Goal: Information Seeking & Learning: Learn about a topic

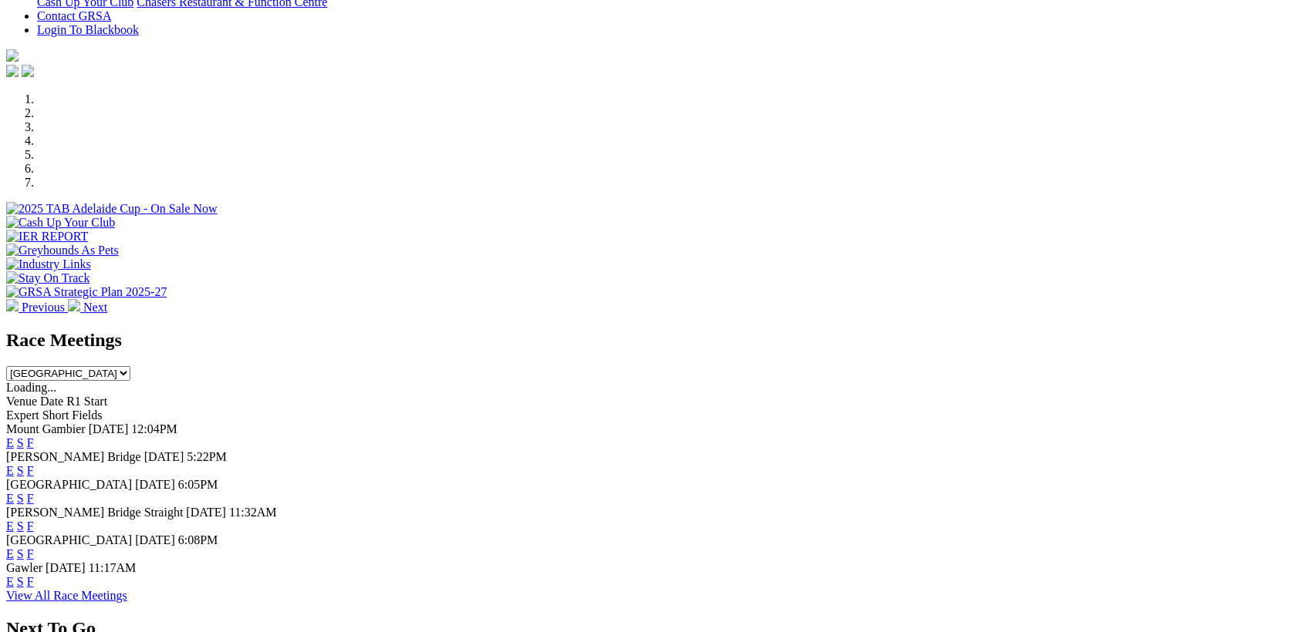
scroll to position [482, 0]
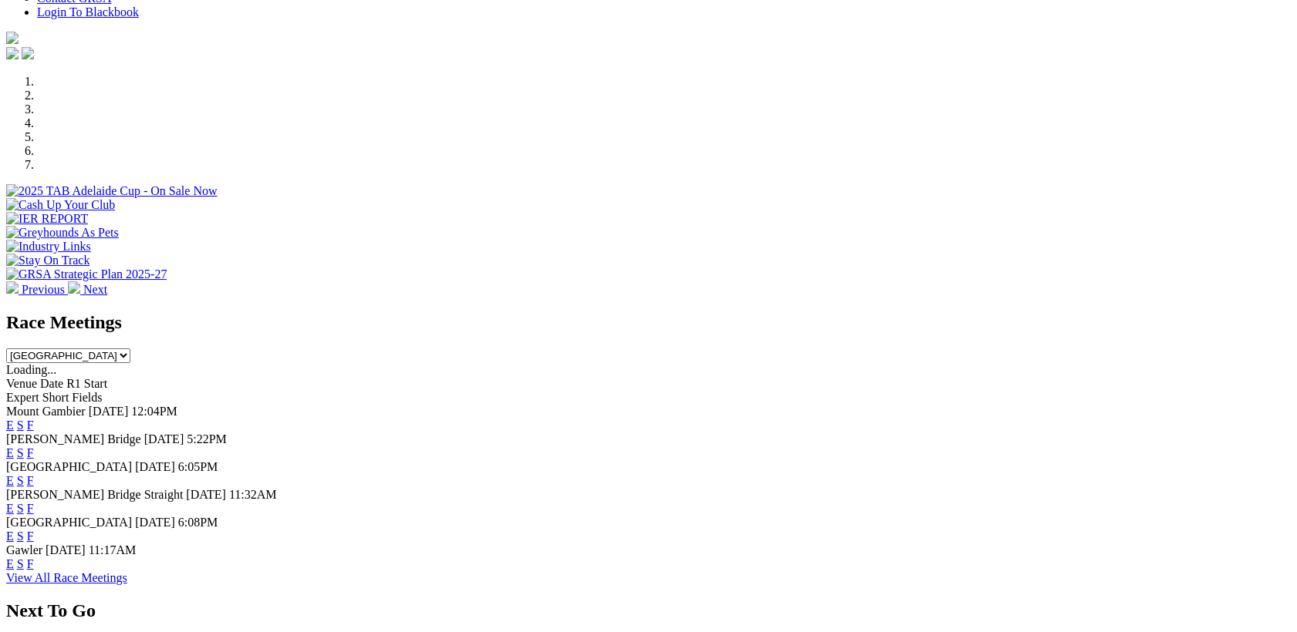
click at [14, 447] on link "E" at bounding box center [10, 453] width 8 height 13
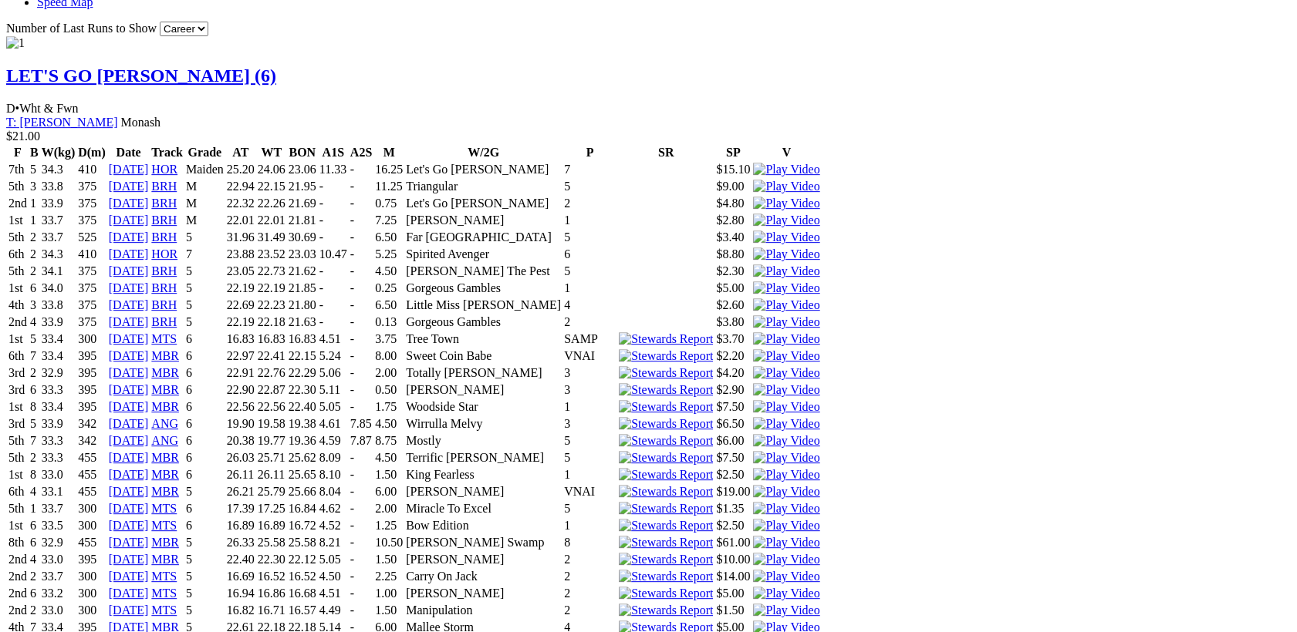
scroll to position [1481, 0]
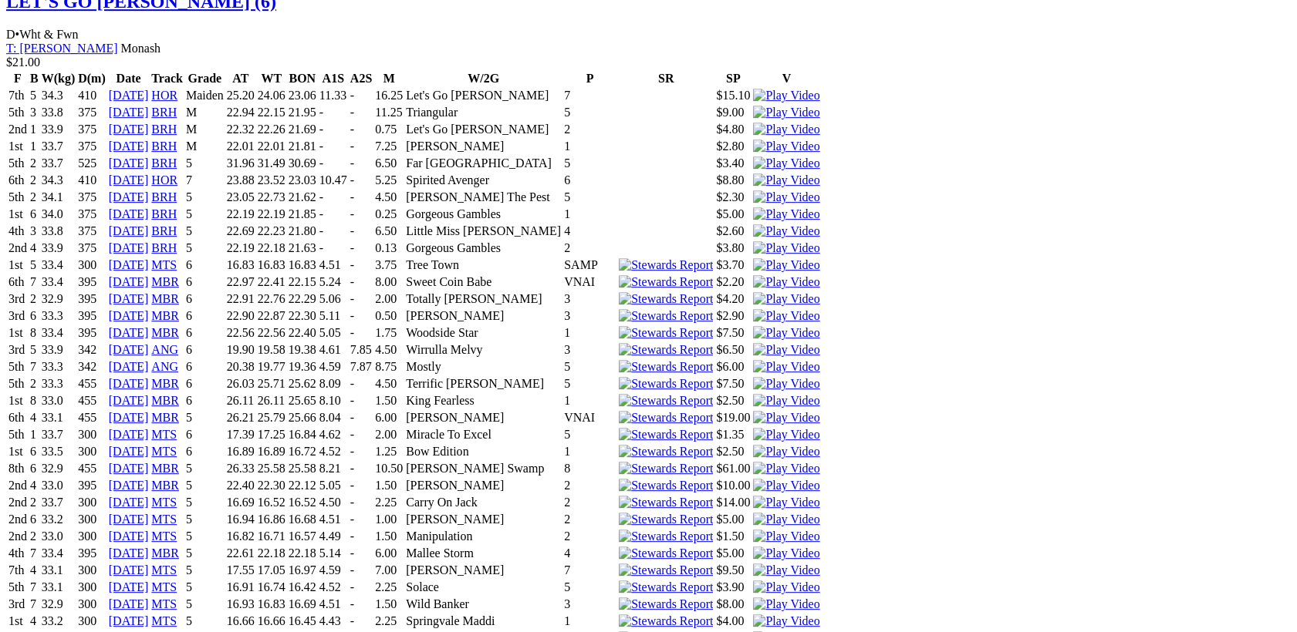
scroll to position [1617, 0]
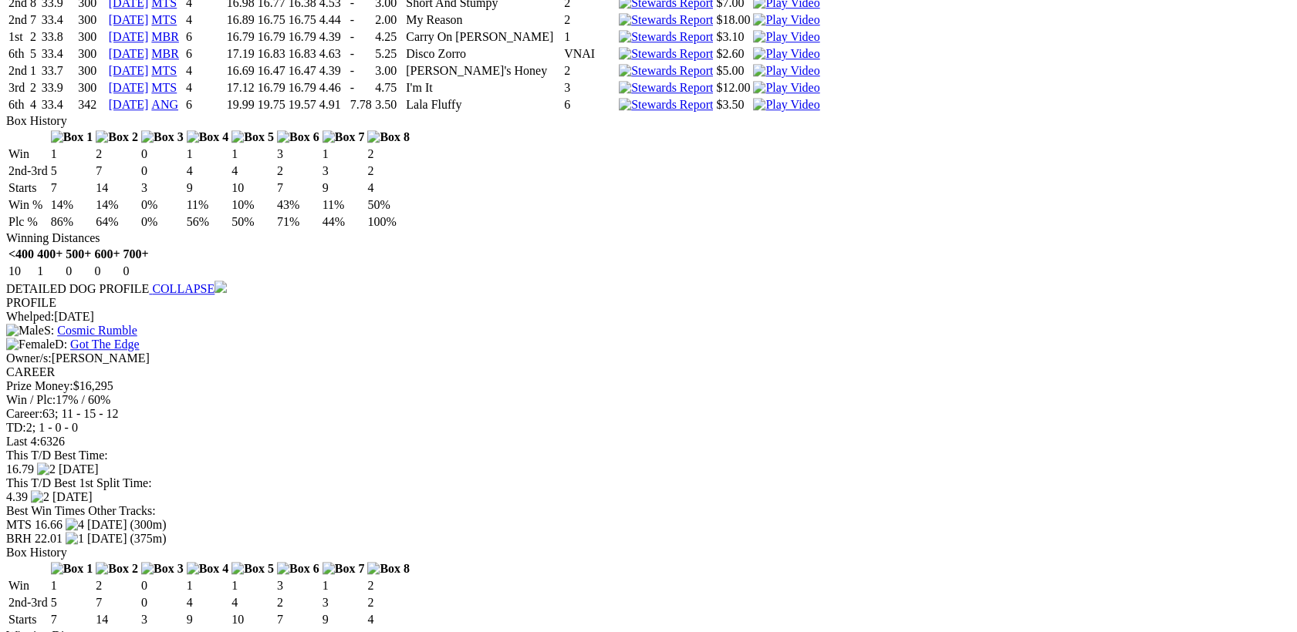
scroll to position [2612, 0]
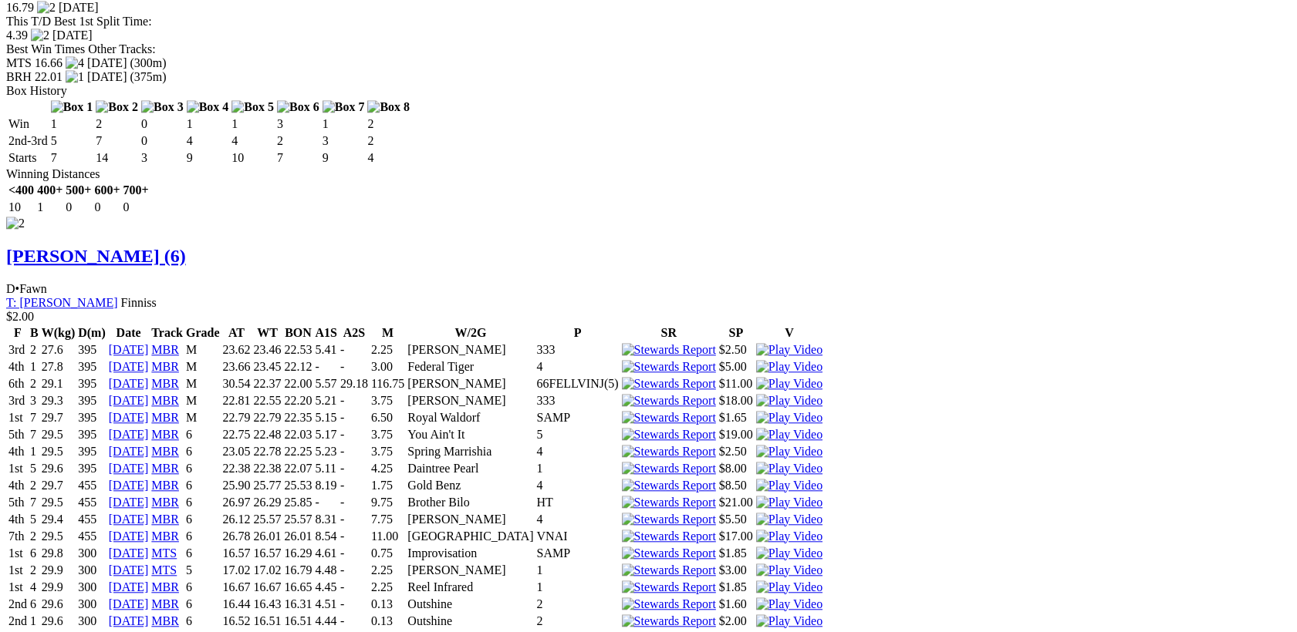
scroll to position [3091, 0]
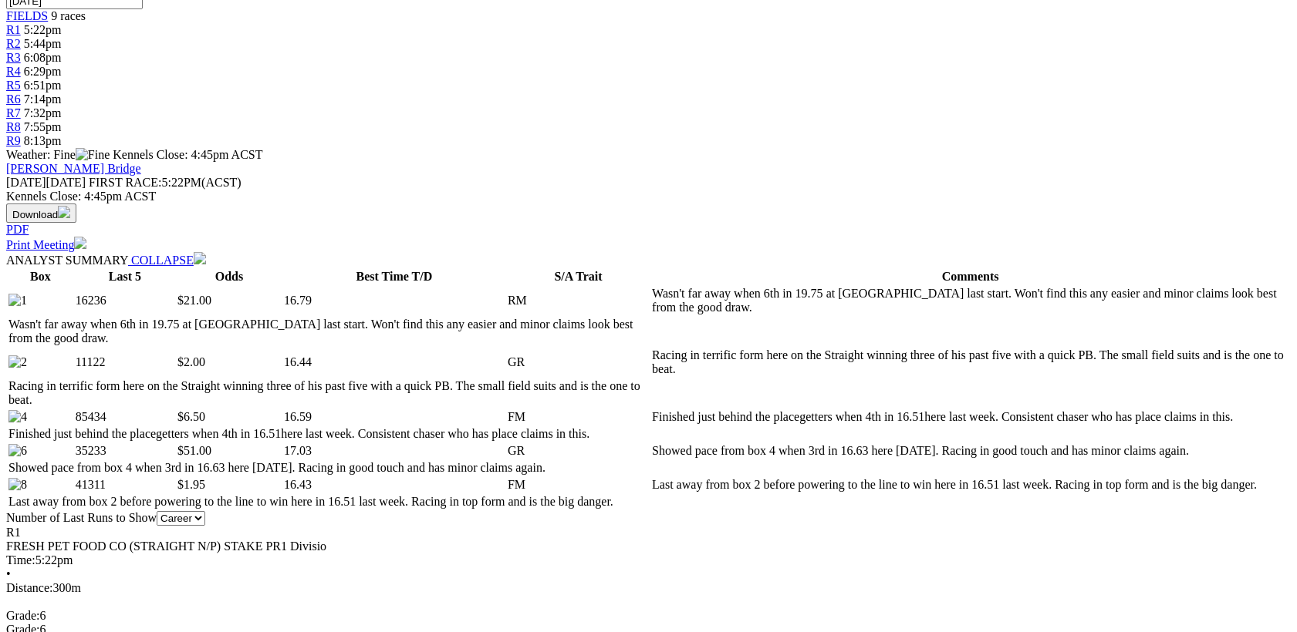
scroll to position [0, 0]
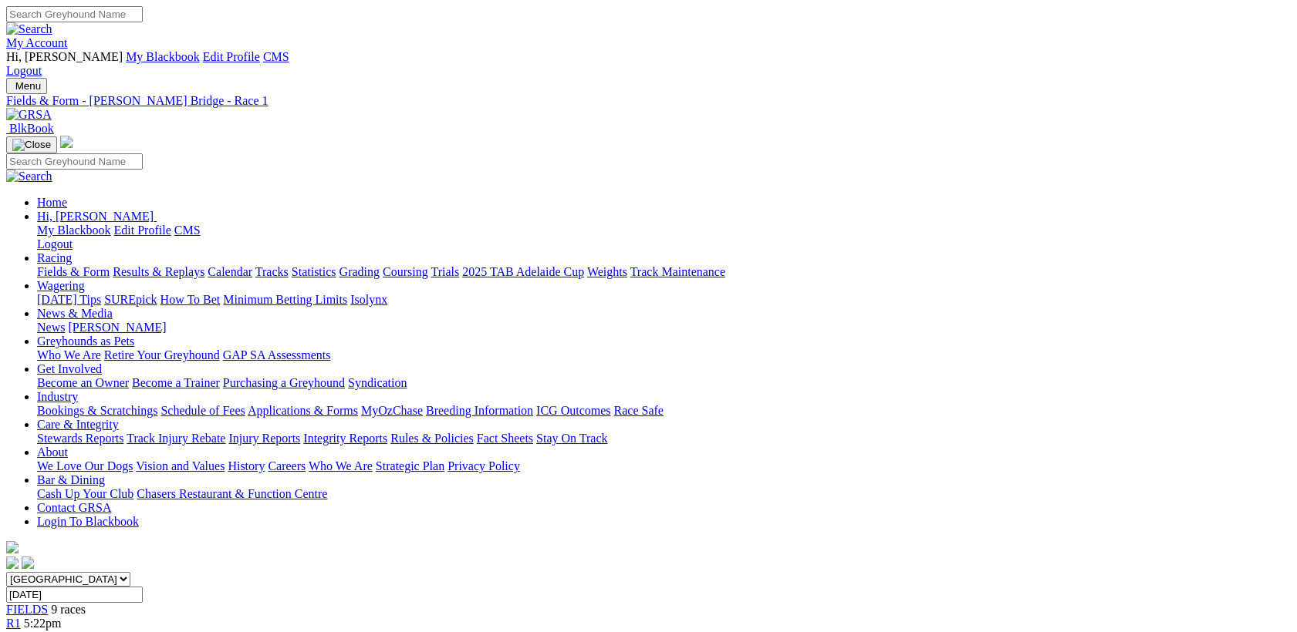
click at [62, 631] on span "5:44pm" at bounding box center [43, 637] width 38 height 13
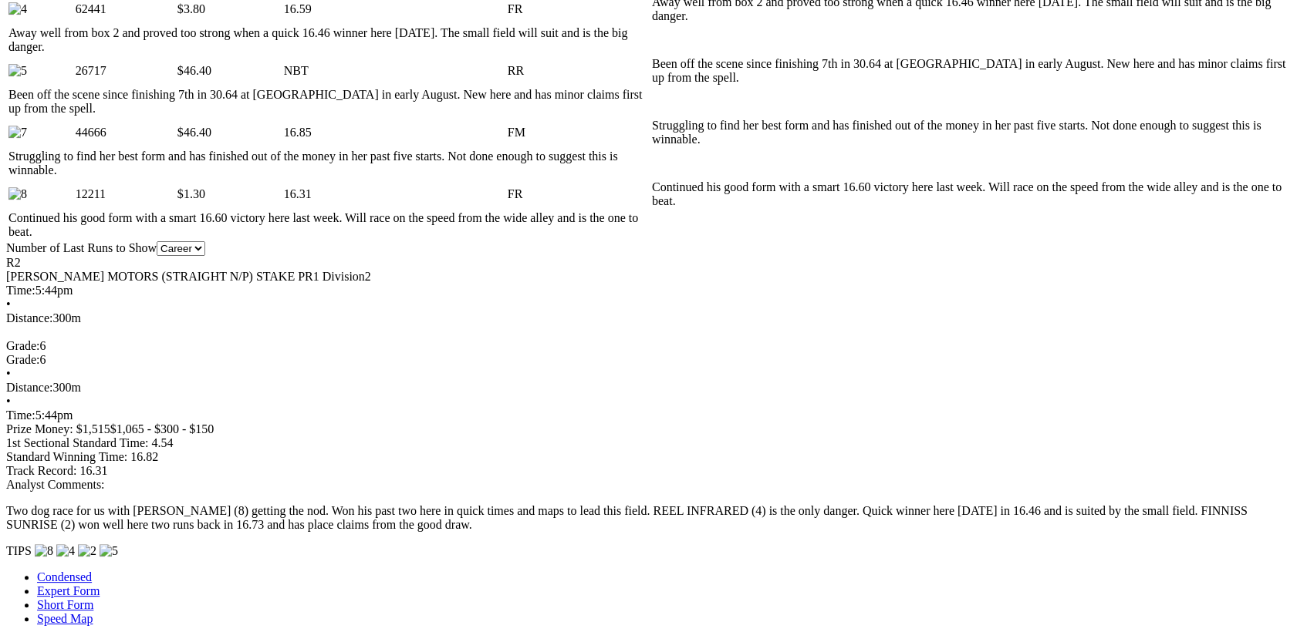
scroll to position [1012, 0]
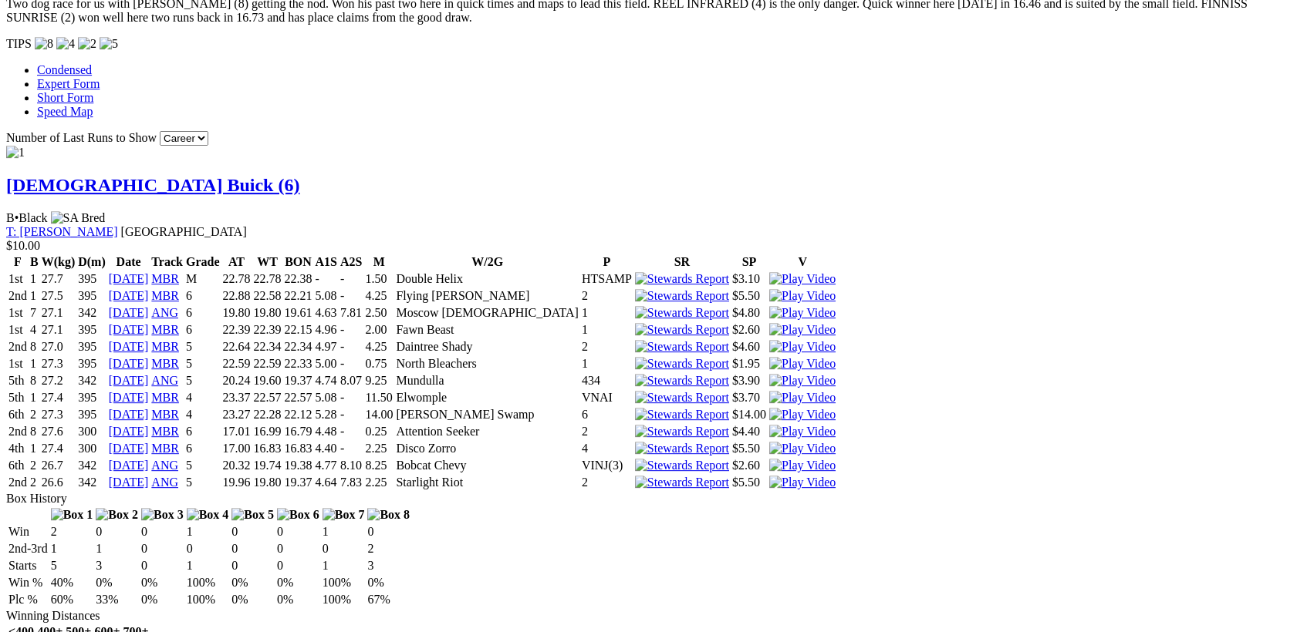
scroll to position [1492, 0]
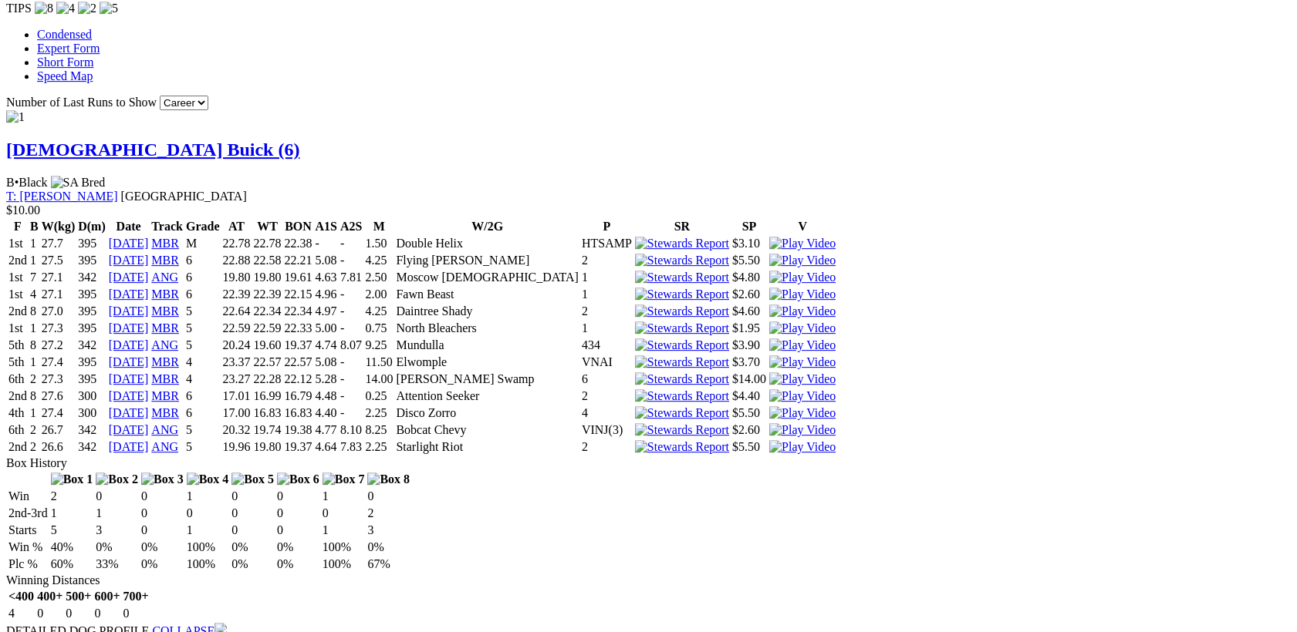
scroll to position [1526, 0]
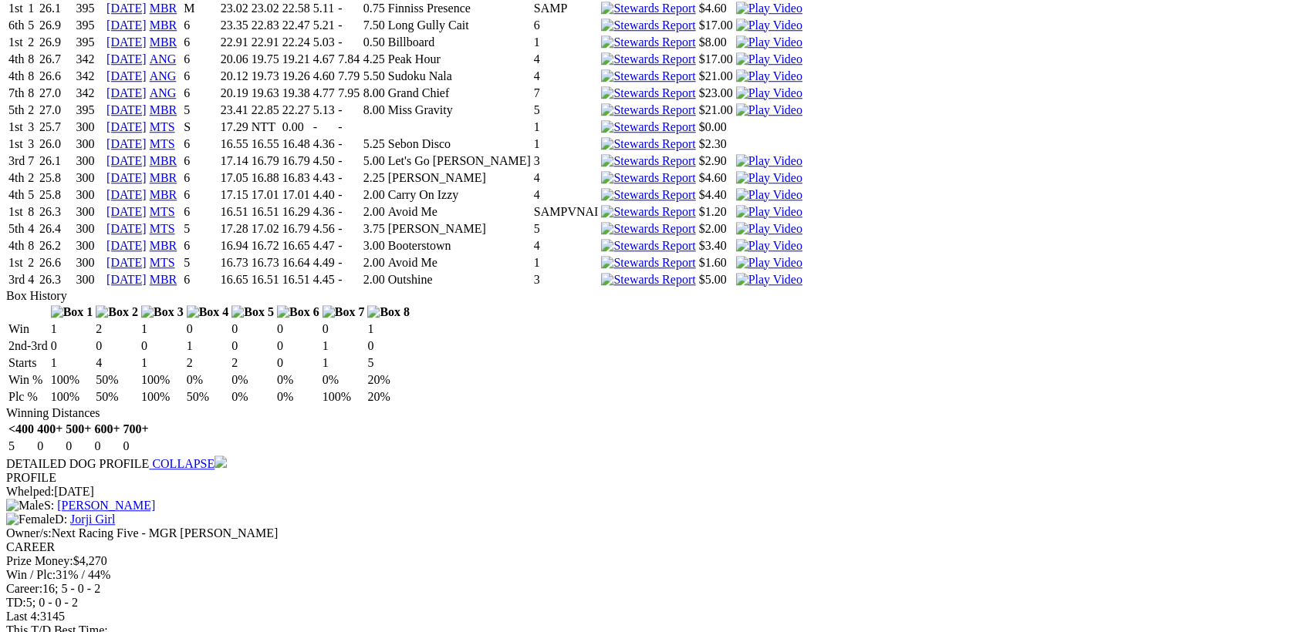
scroll to position [2657, 0]
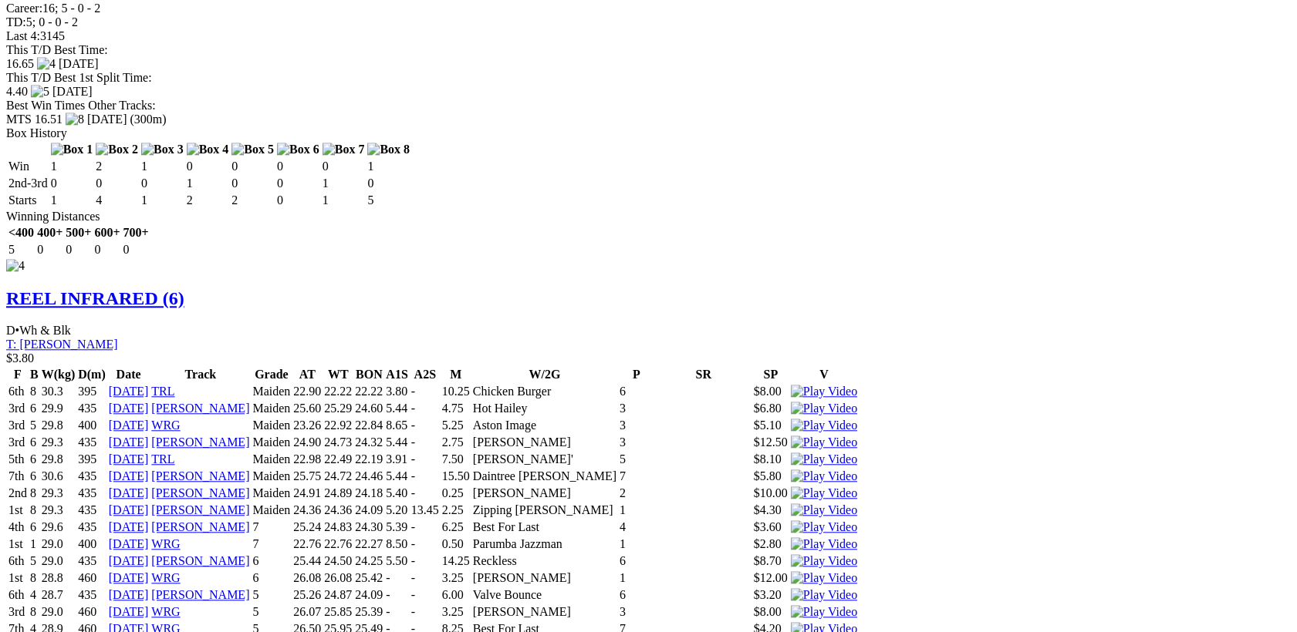
scroll to position [0, 0]
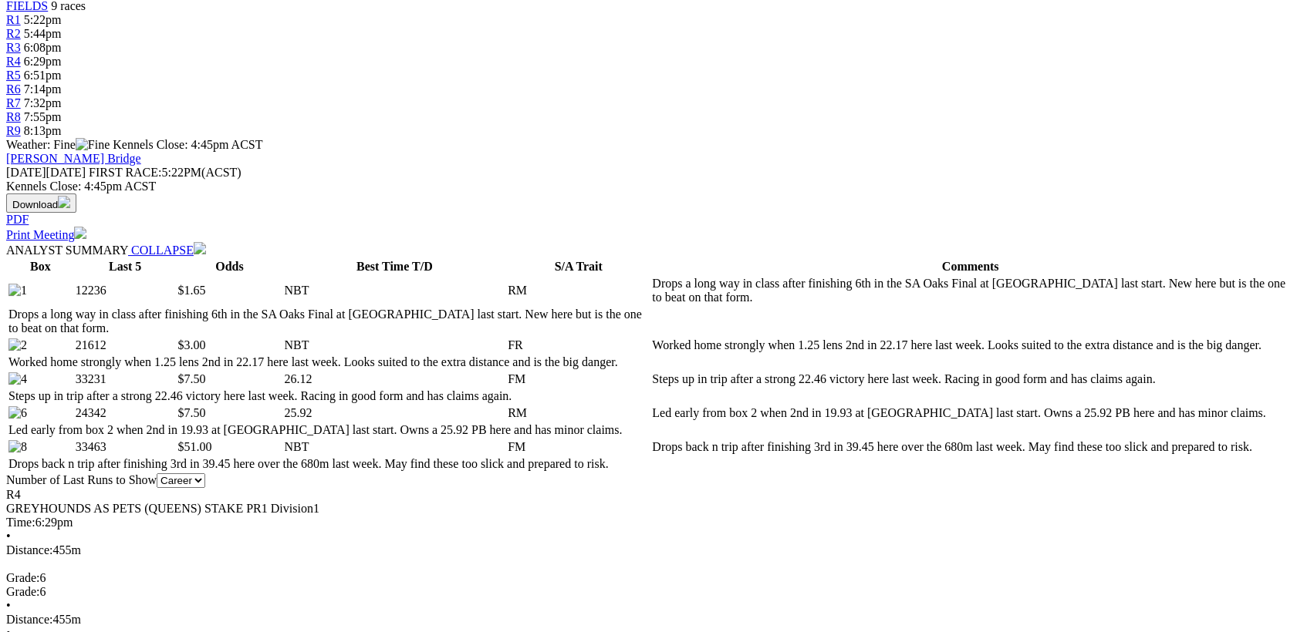
scroll to position [636, 0]
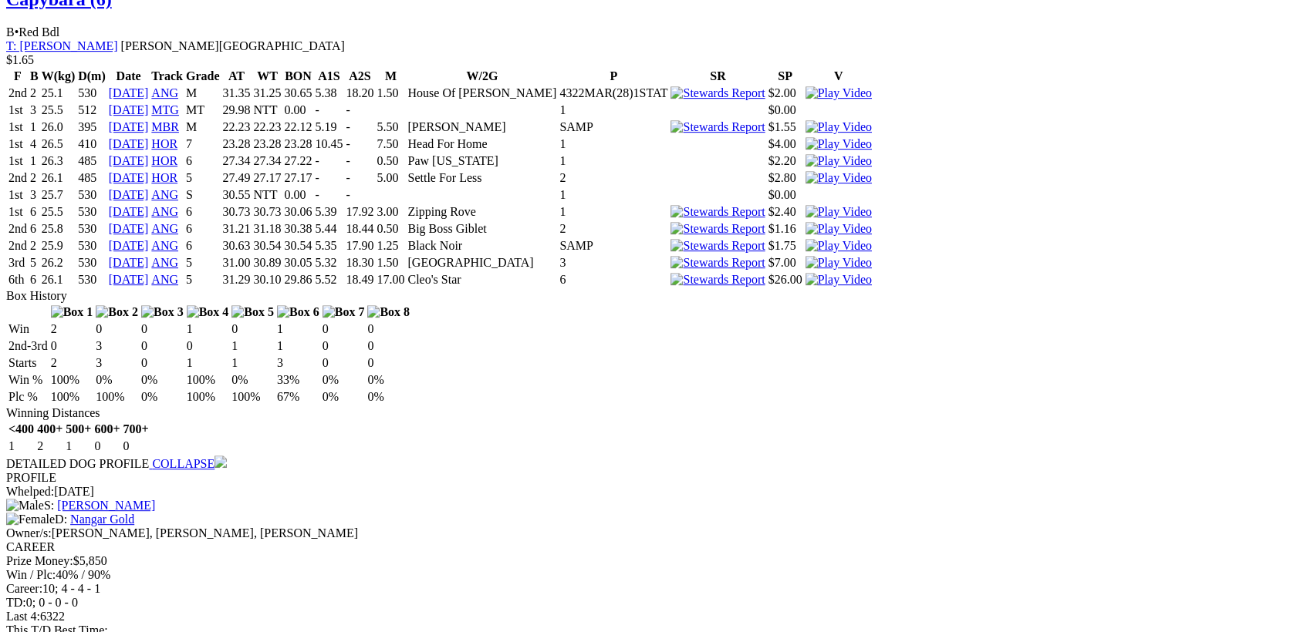
scroll to position [1595, 0]
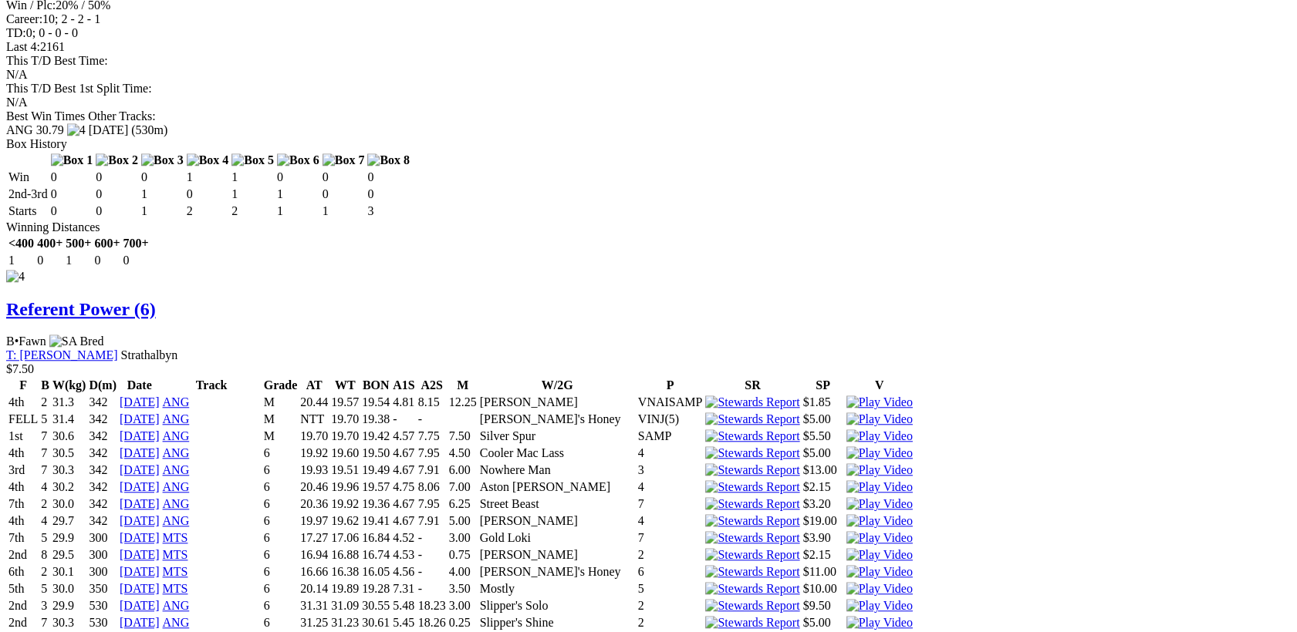
scroll to position [3000, 0]
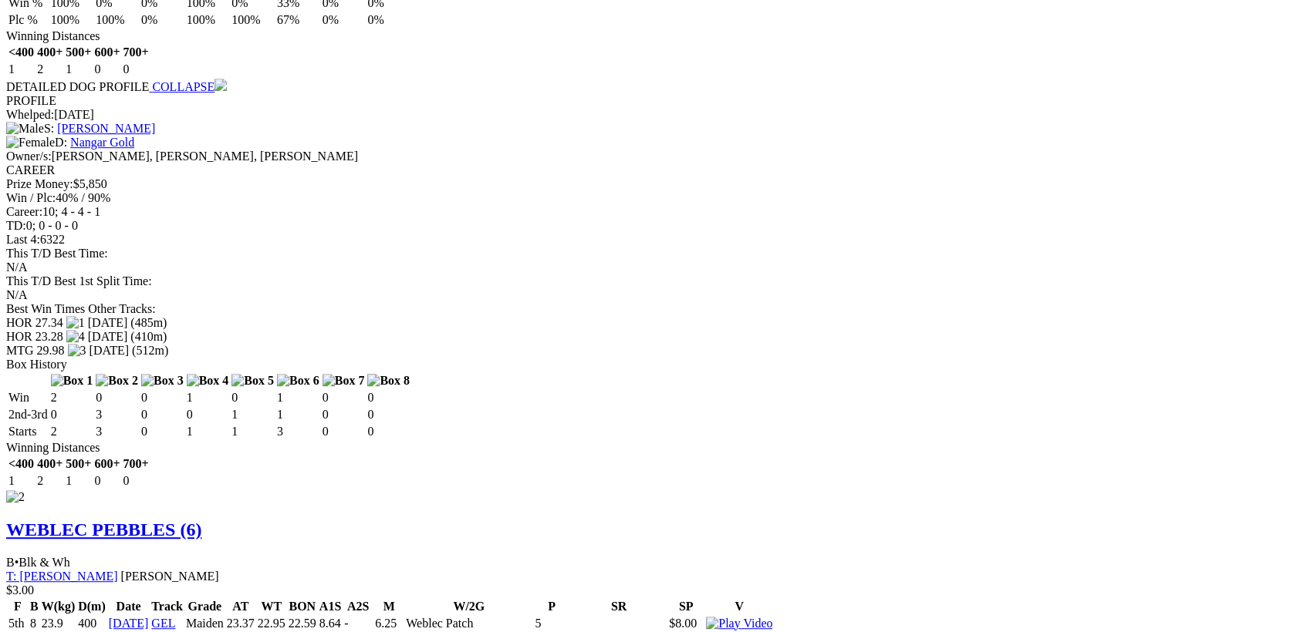
scroll to position [0, 0]
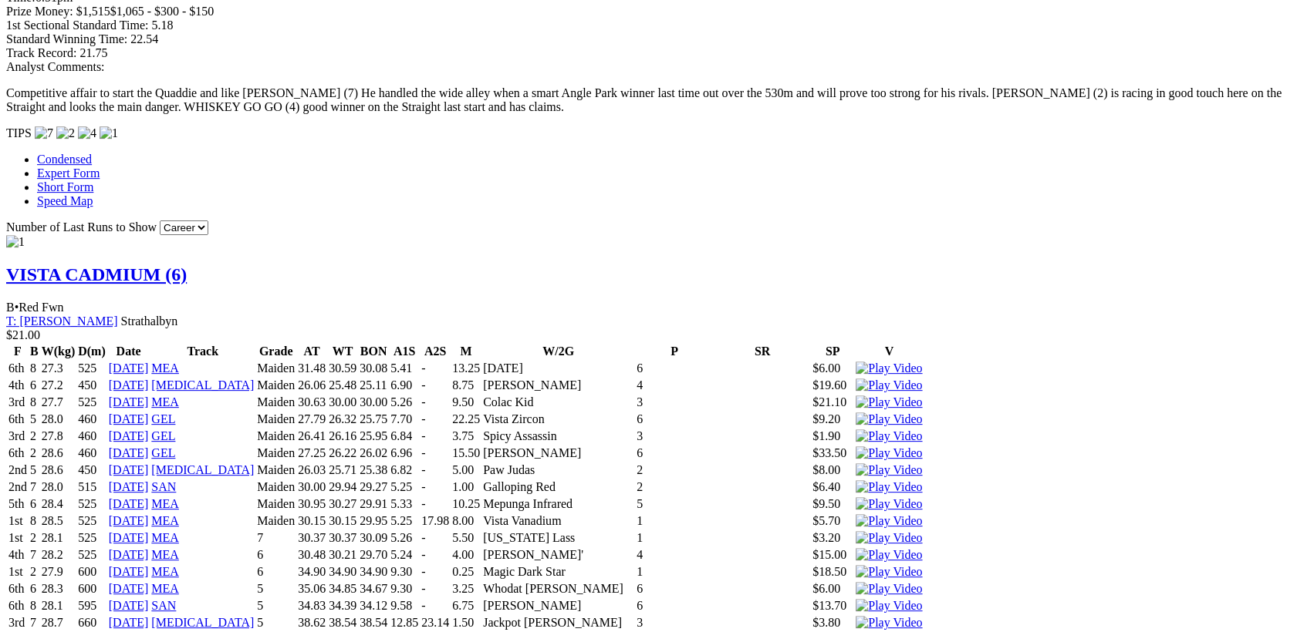
scroll to position [1302, 0]
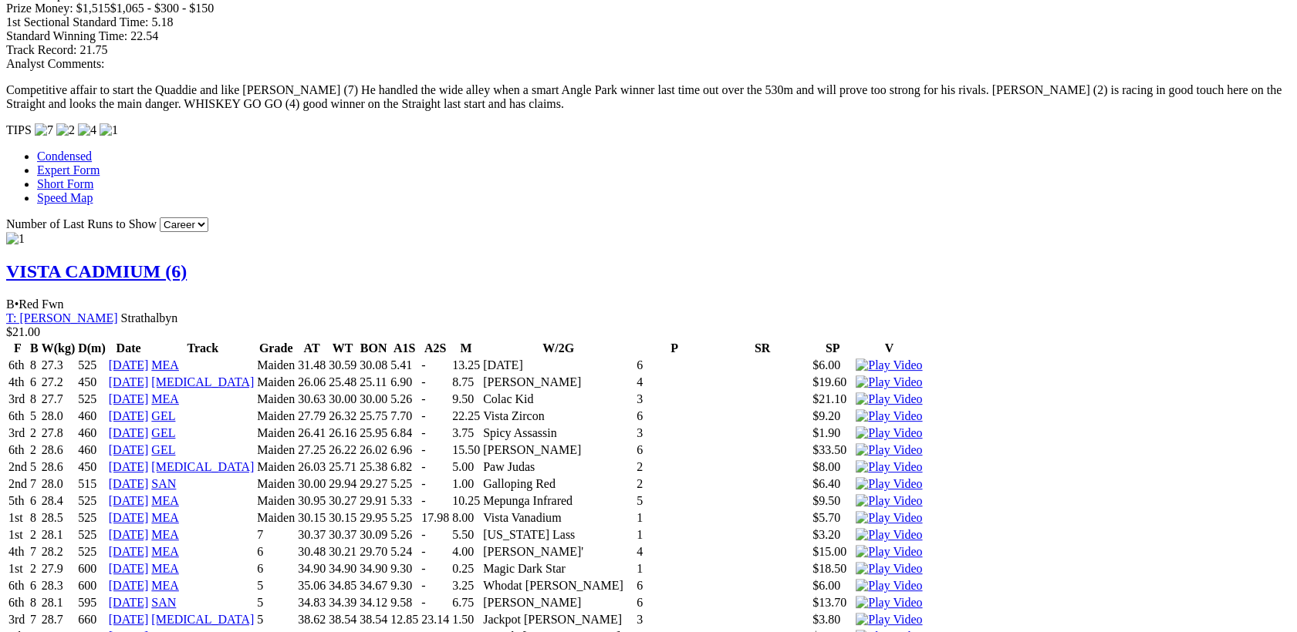
scroll to position [1337, 0]
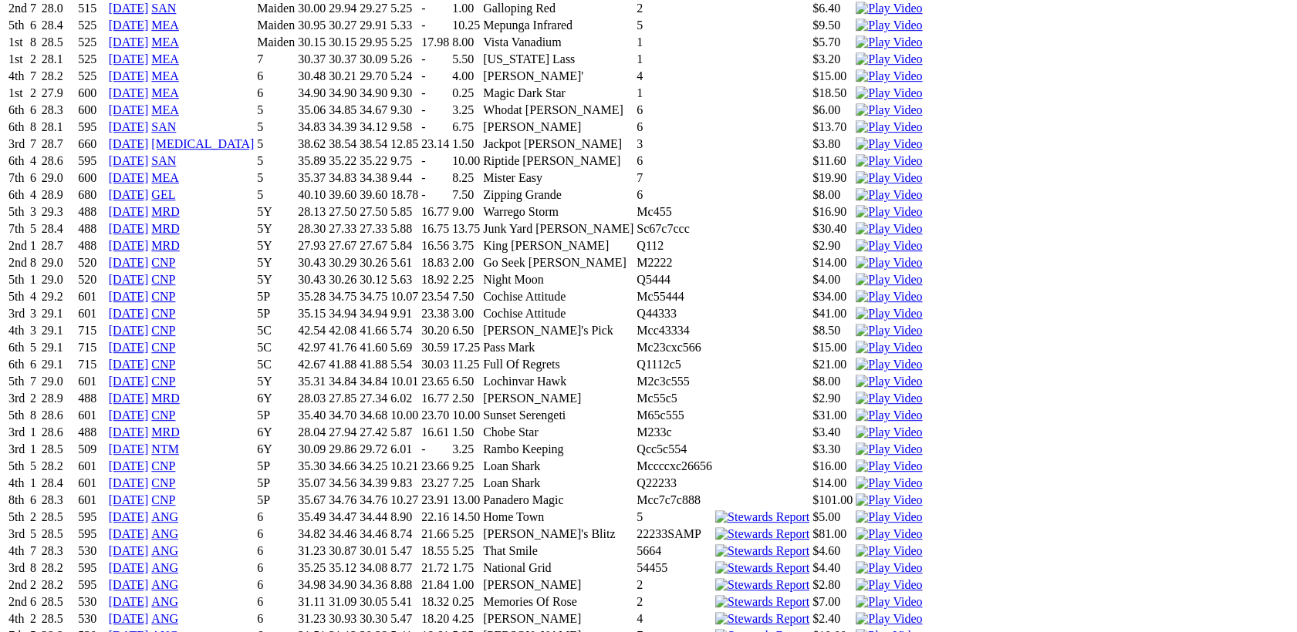
scroll to position [1782, 0]
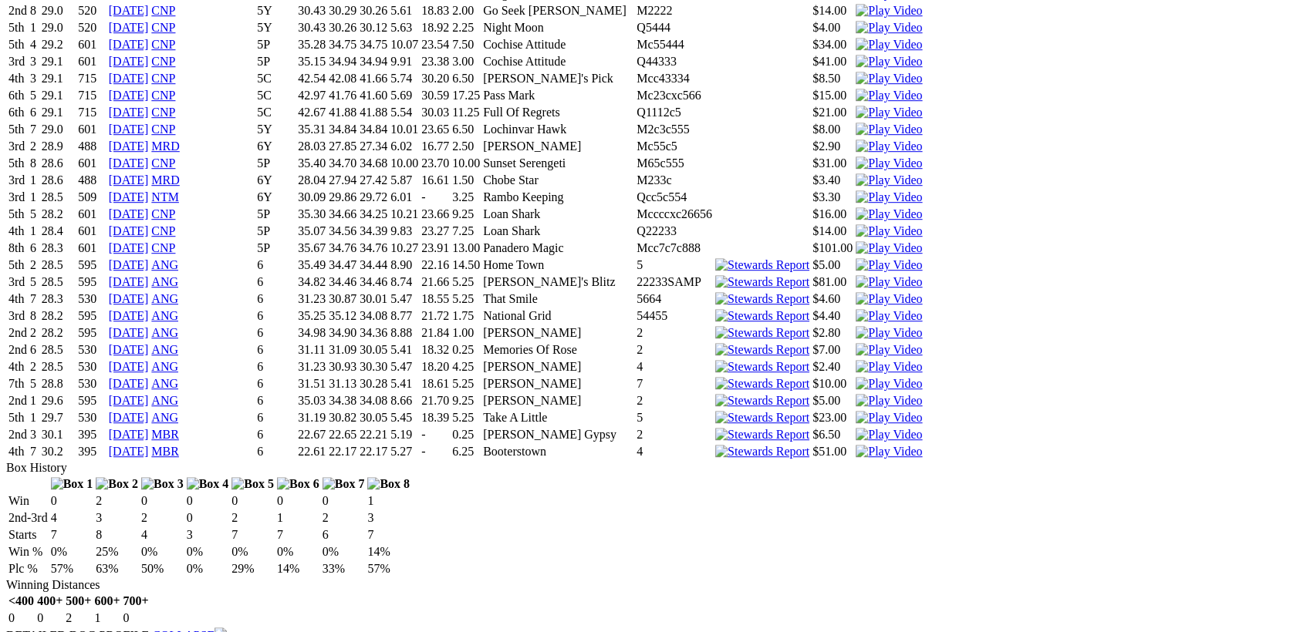
scroll to position [0, 0]
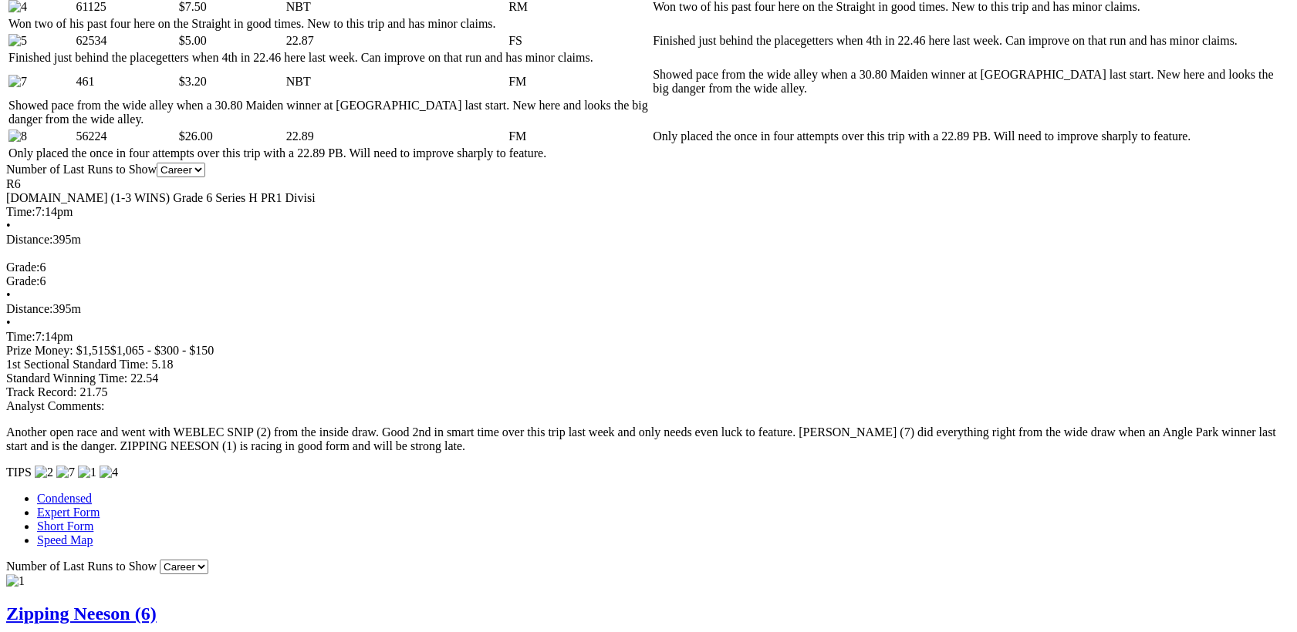
scroll to position [1003, 0]
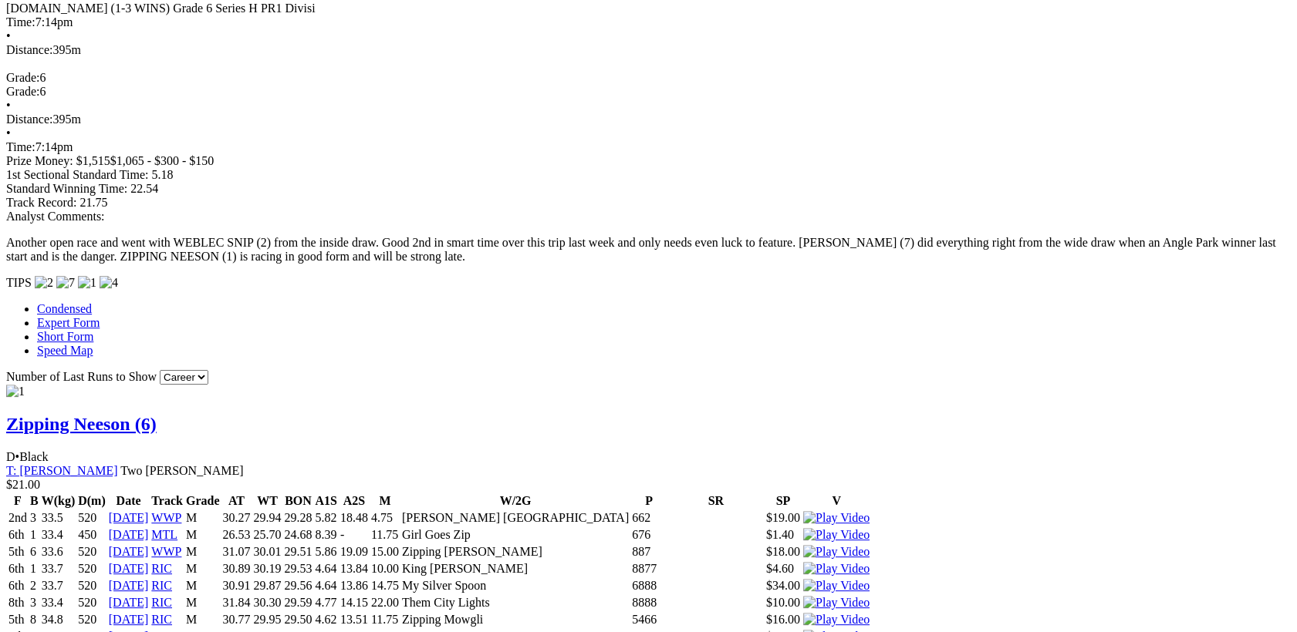
scroll to position [1140, 0]
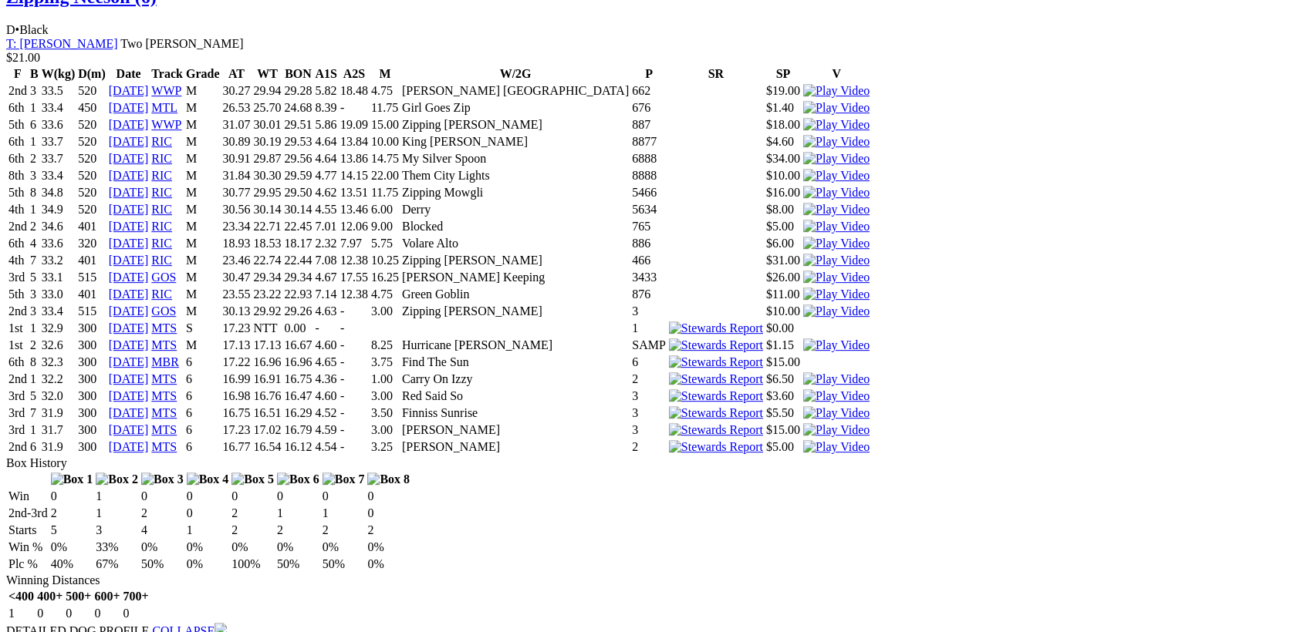
scroll to position [1586, 0]
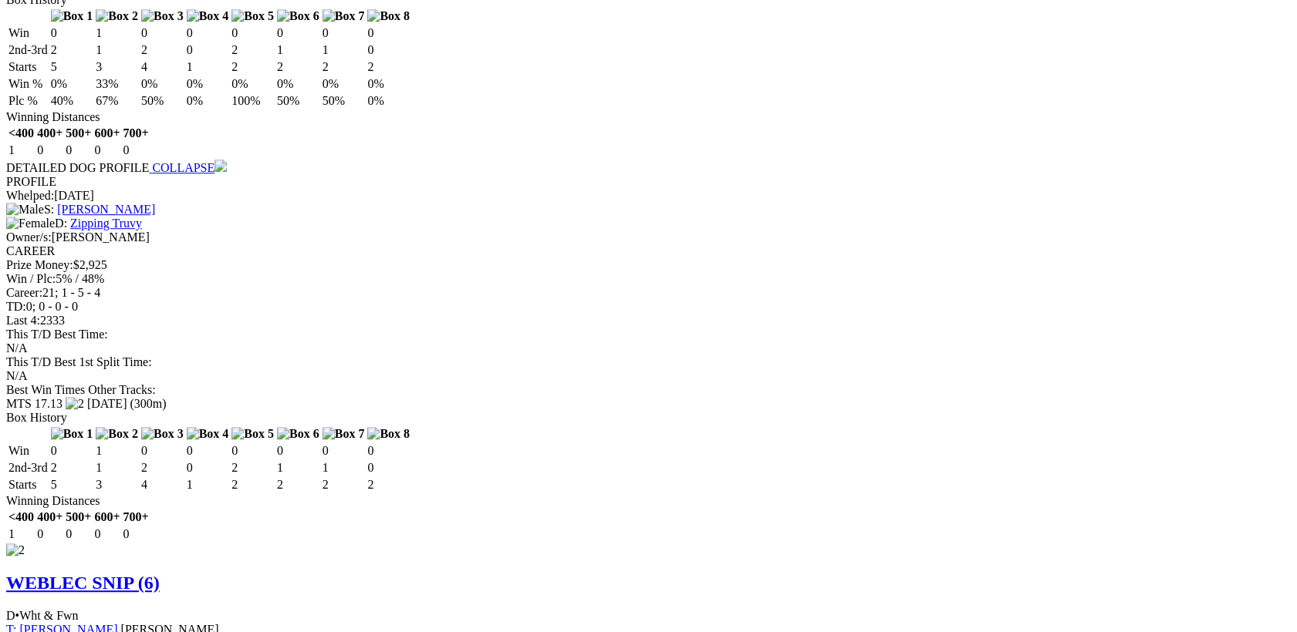
scroll to position [0, 0]
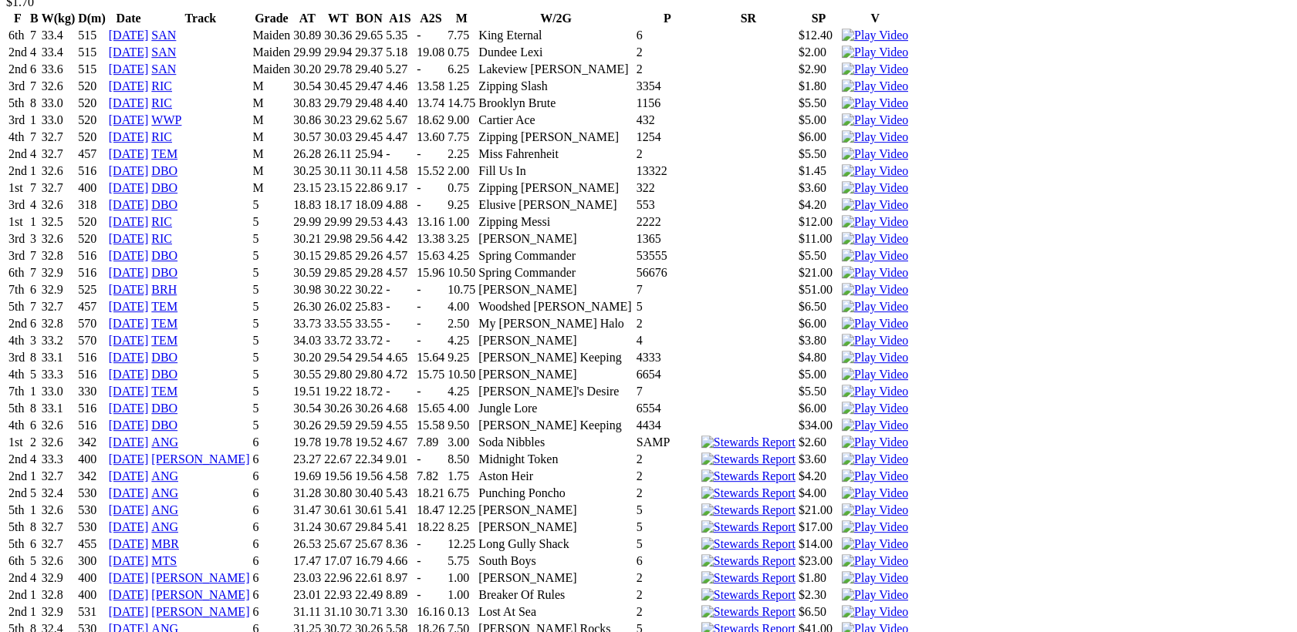
scroll to position [1622, 0]
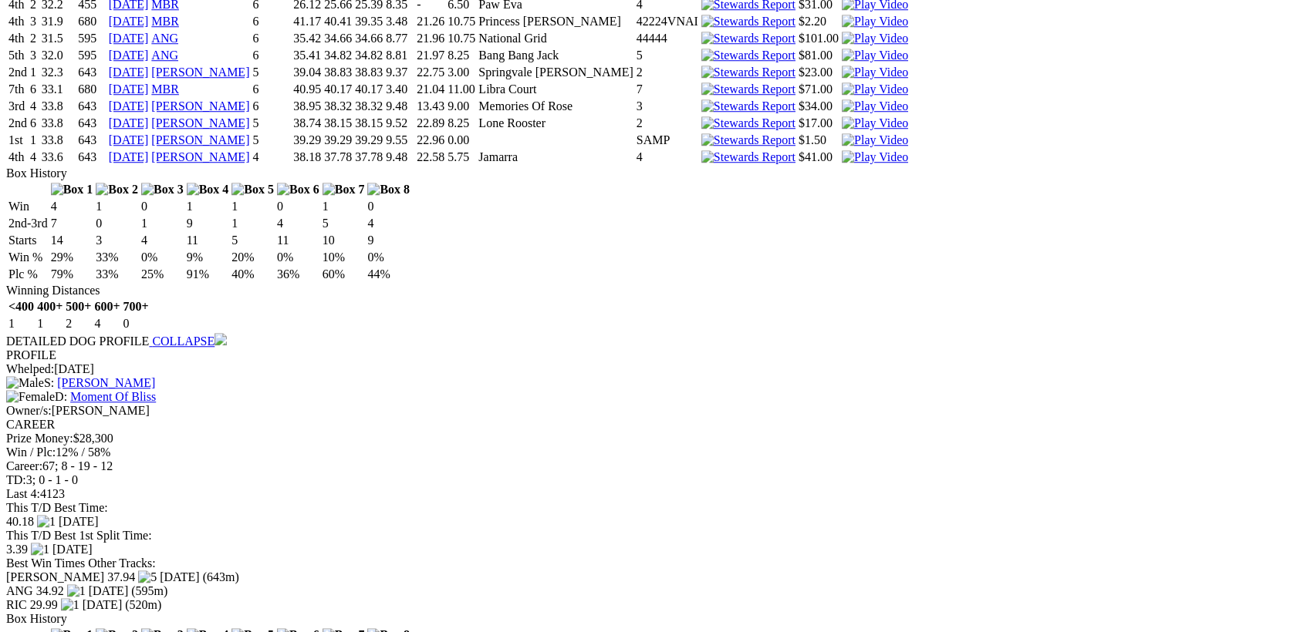
scroll to position [2650, 0]
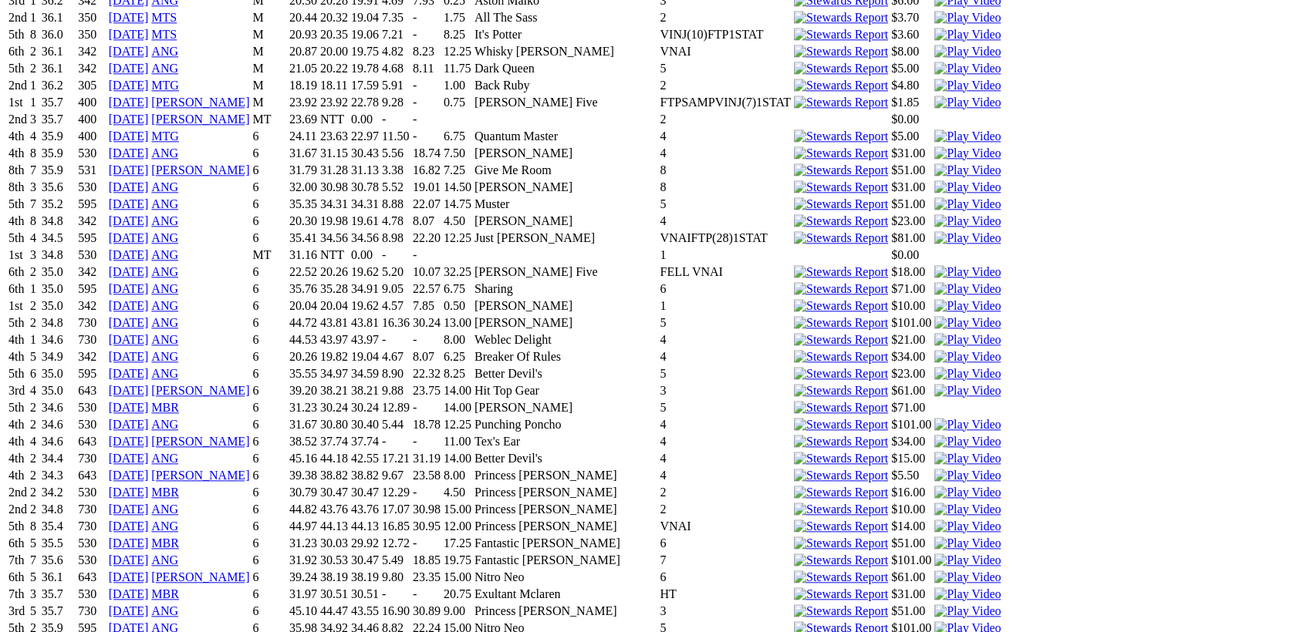
scroll to position [3816, 0]
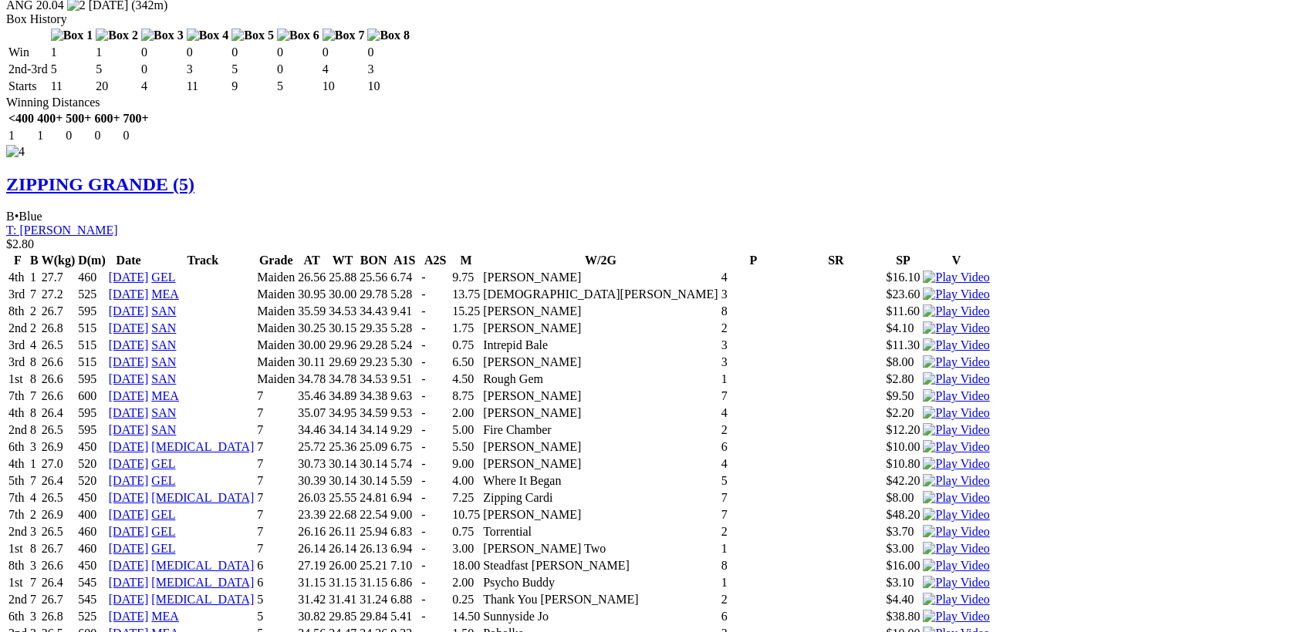
scroll to position [5324, 0]
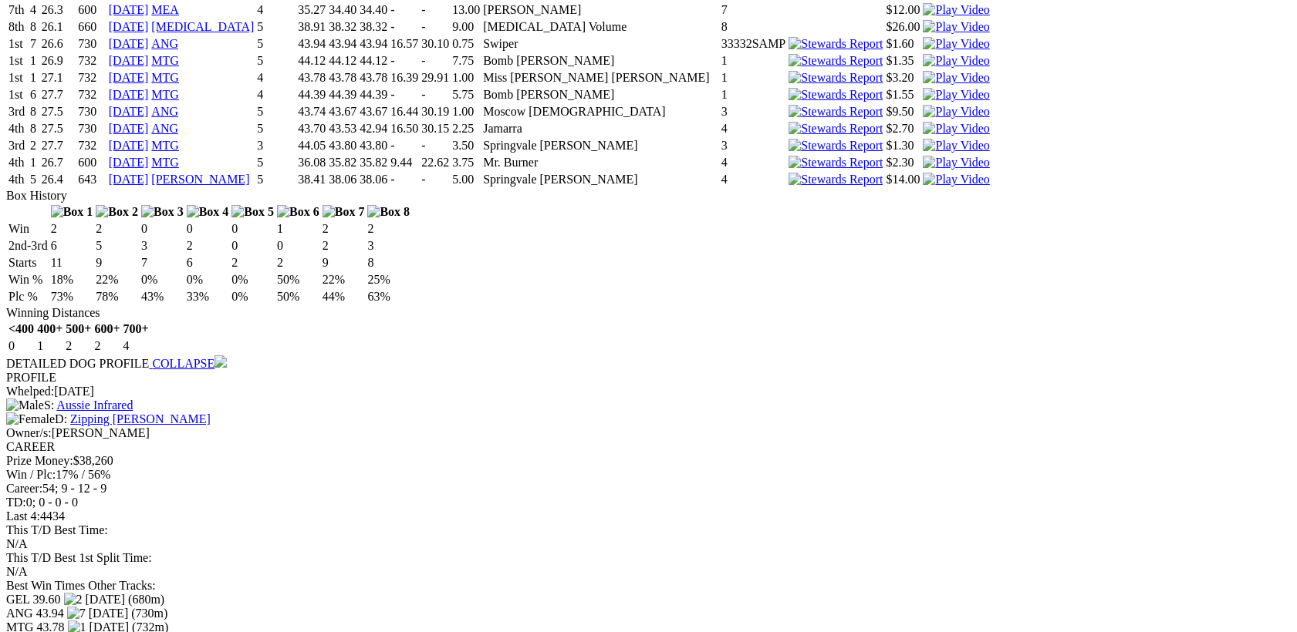
scroll to position [0, 0]
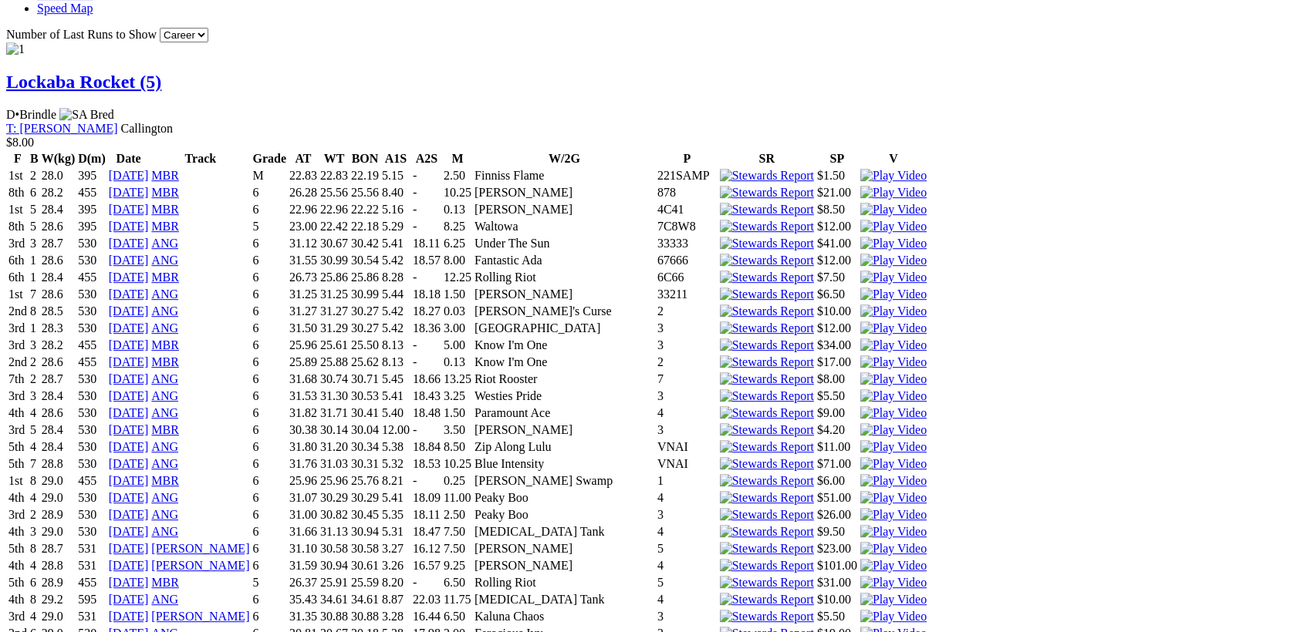
scroll to position [1570, 0]
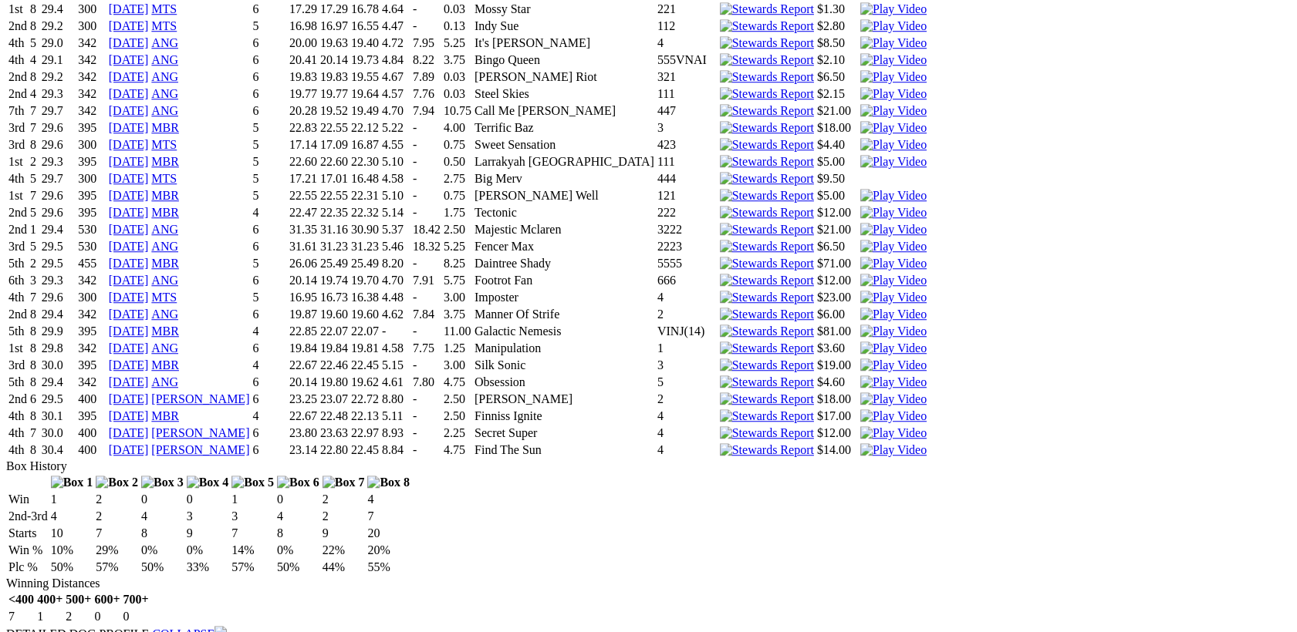
scroll to position [2633, 0]
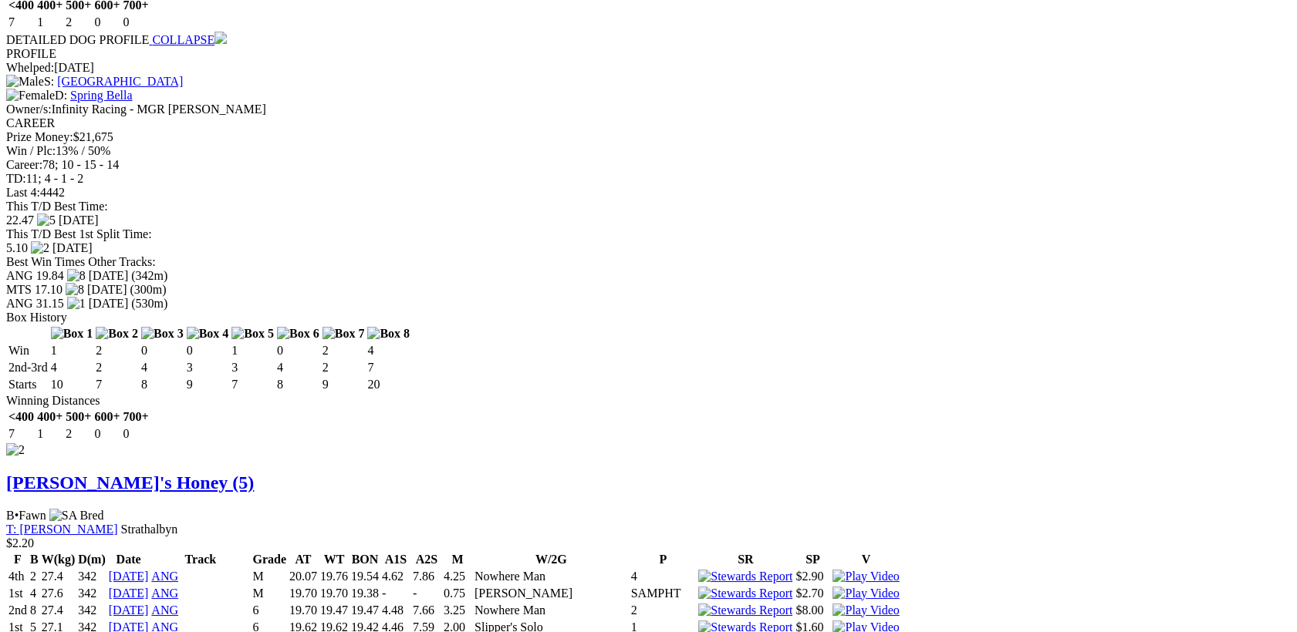
scroll to position [3182, 0]
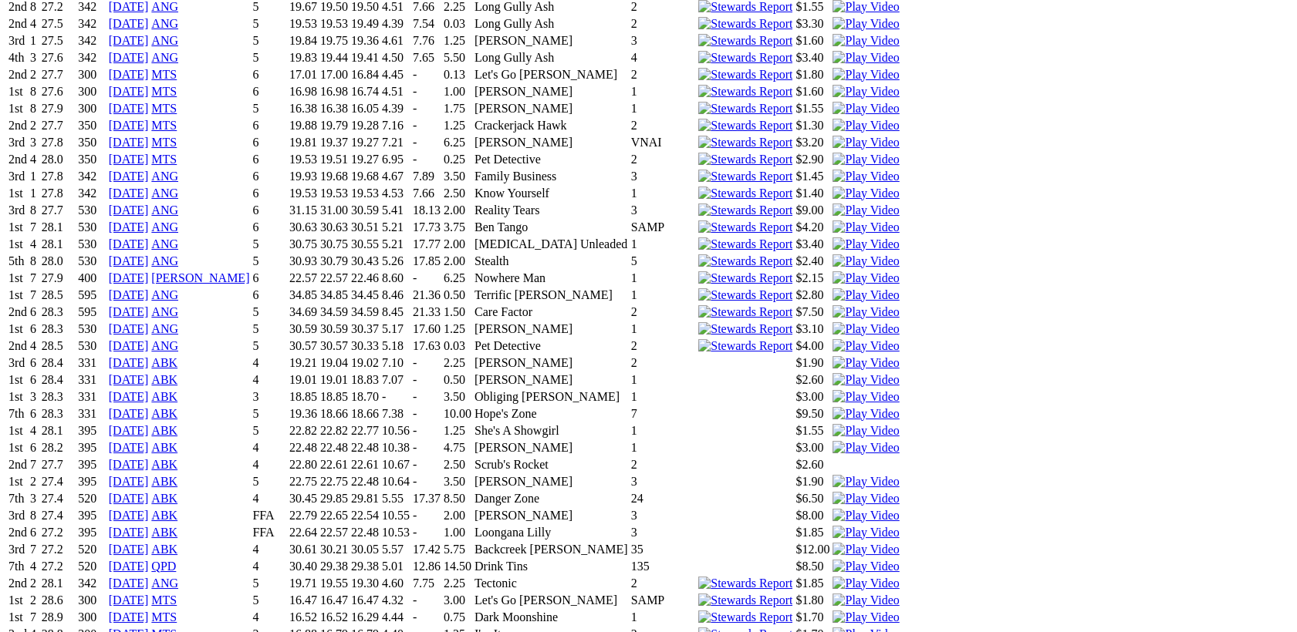
scroll to position [3832, 0]
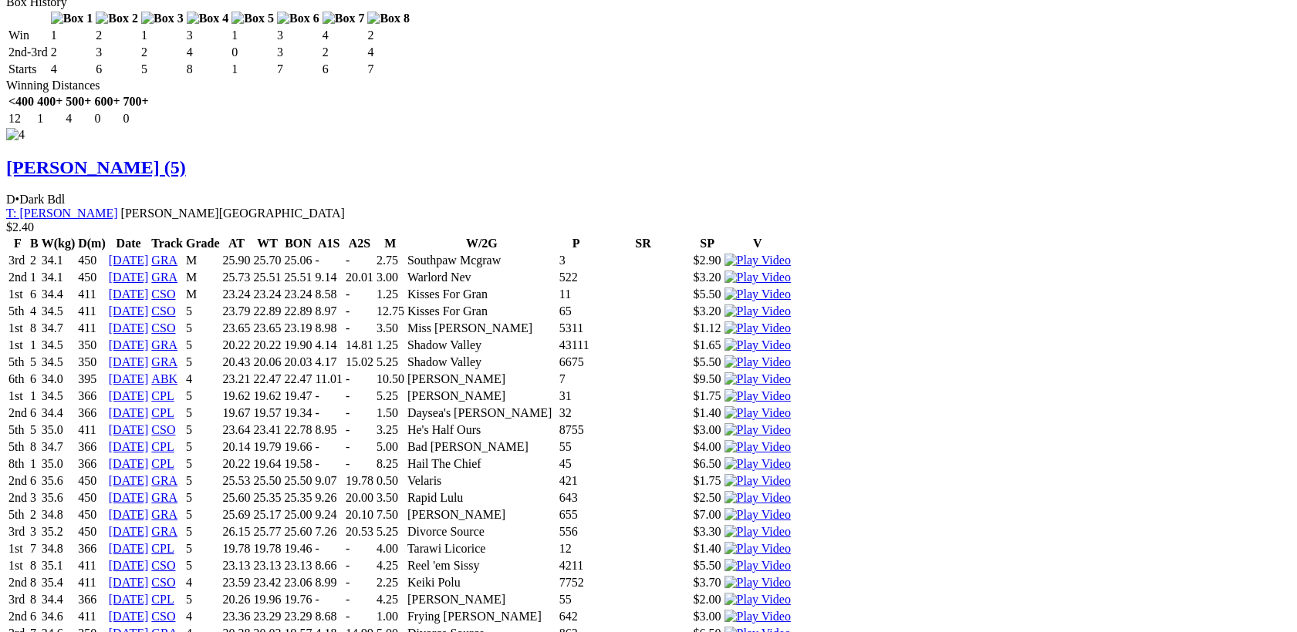
scroll to position [4895, 0]
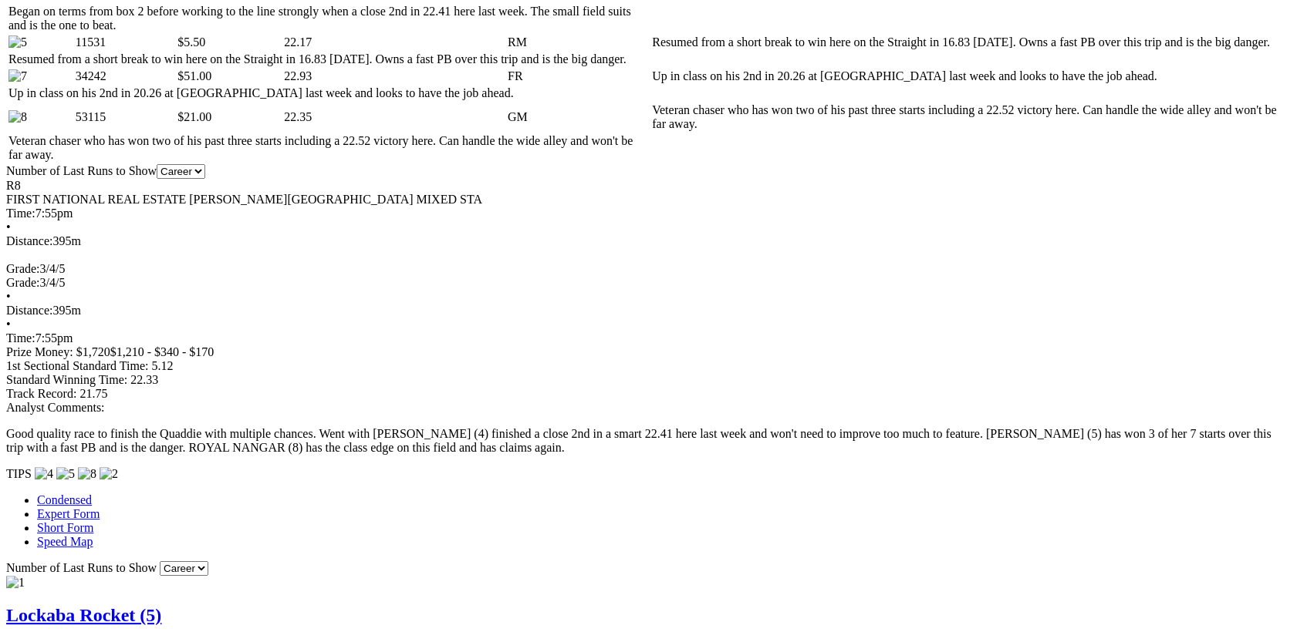
scroll to position [0, 0]
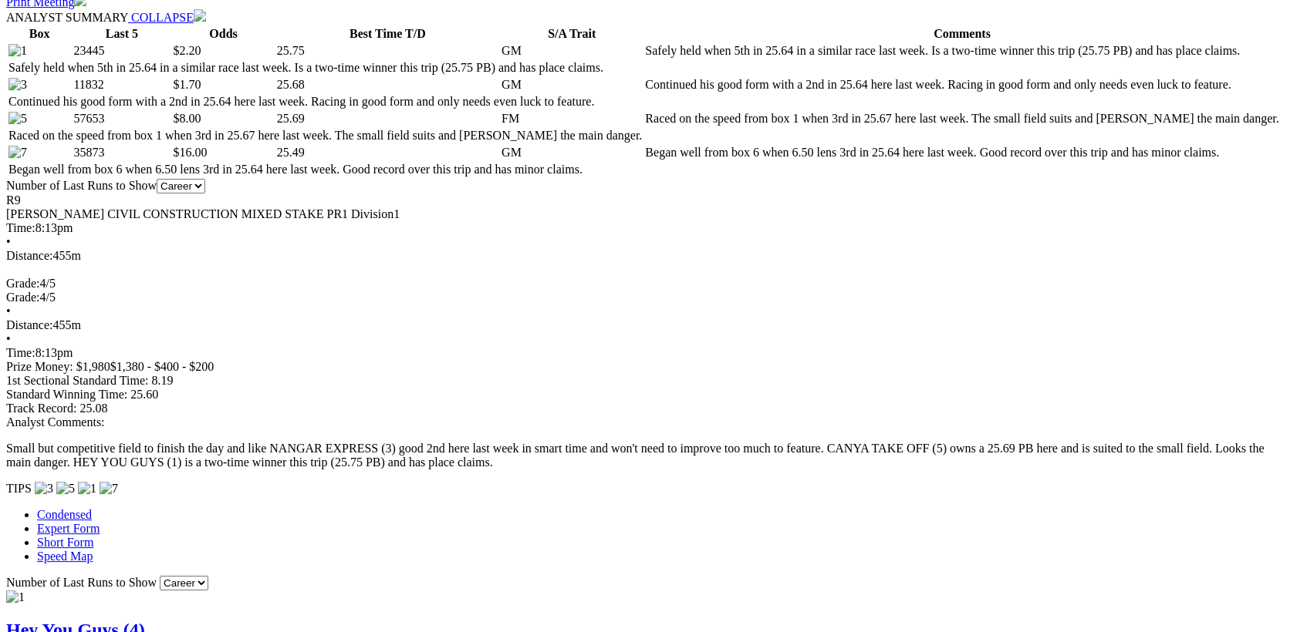
scroll to position [901, 0]
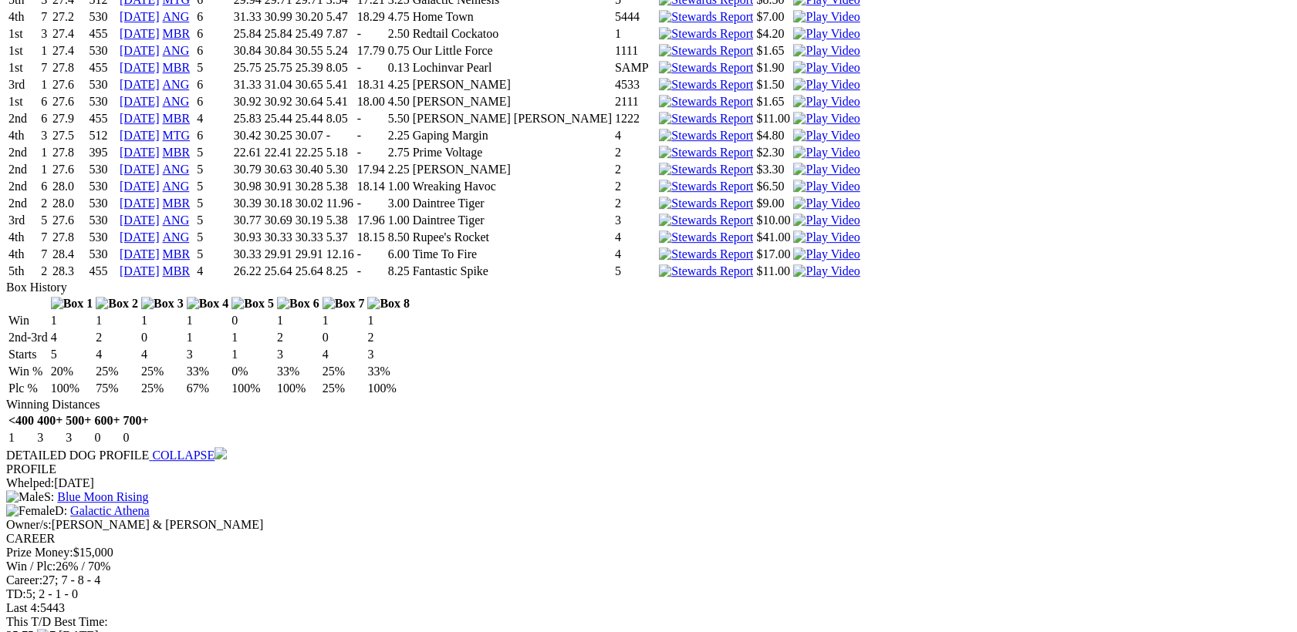
scroll to position [1758, 0]
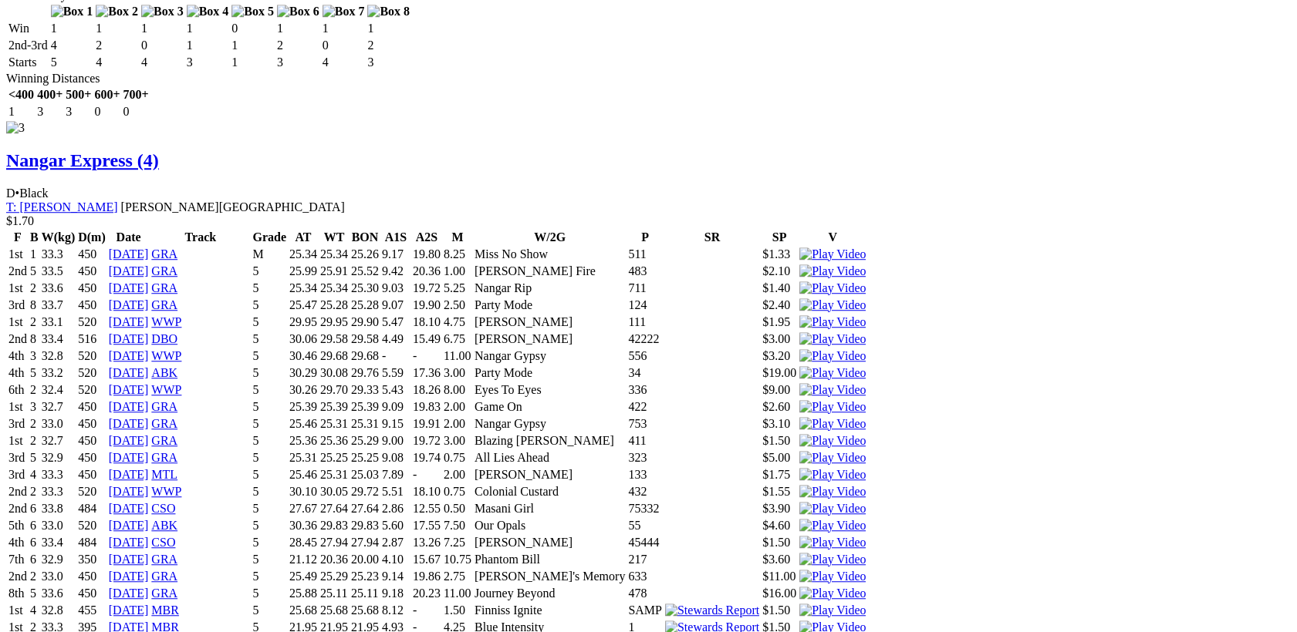
scroll to position [2477, 0]
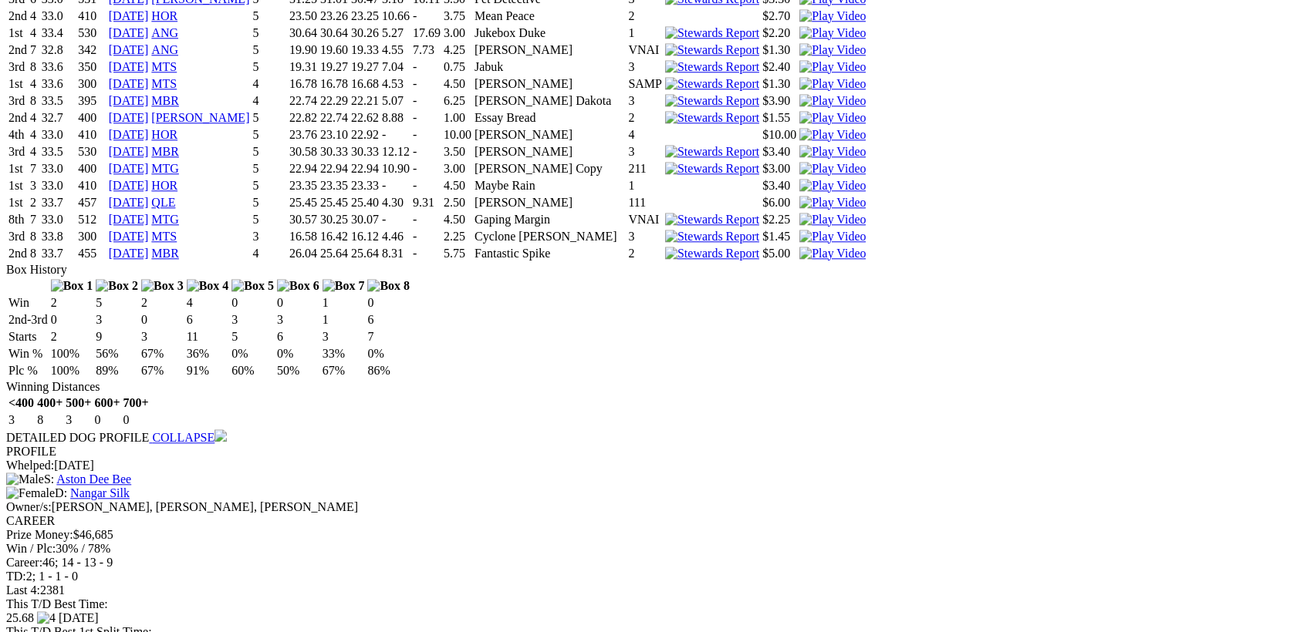
scroll to position [3266, 0]
